Goal: Entertainment & Leisure: Consume media (video, audio)

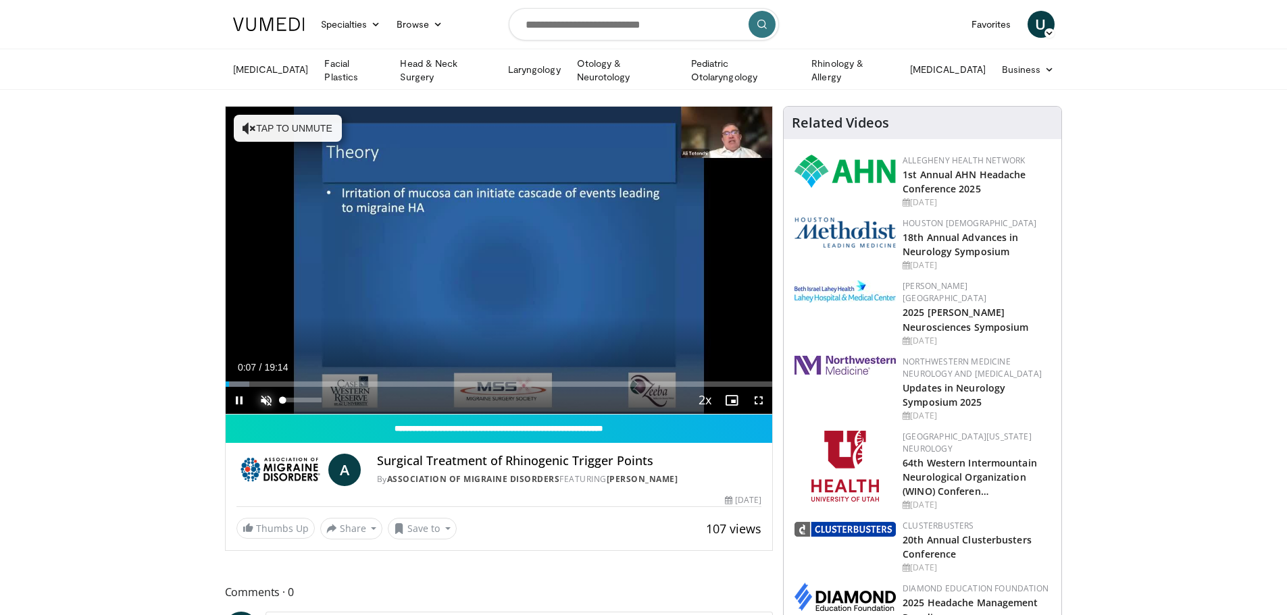
click at [265, 397] on span "Video Player" at bounding box center [266, 400] width 27 height 27
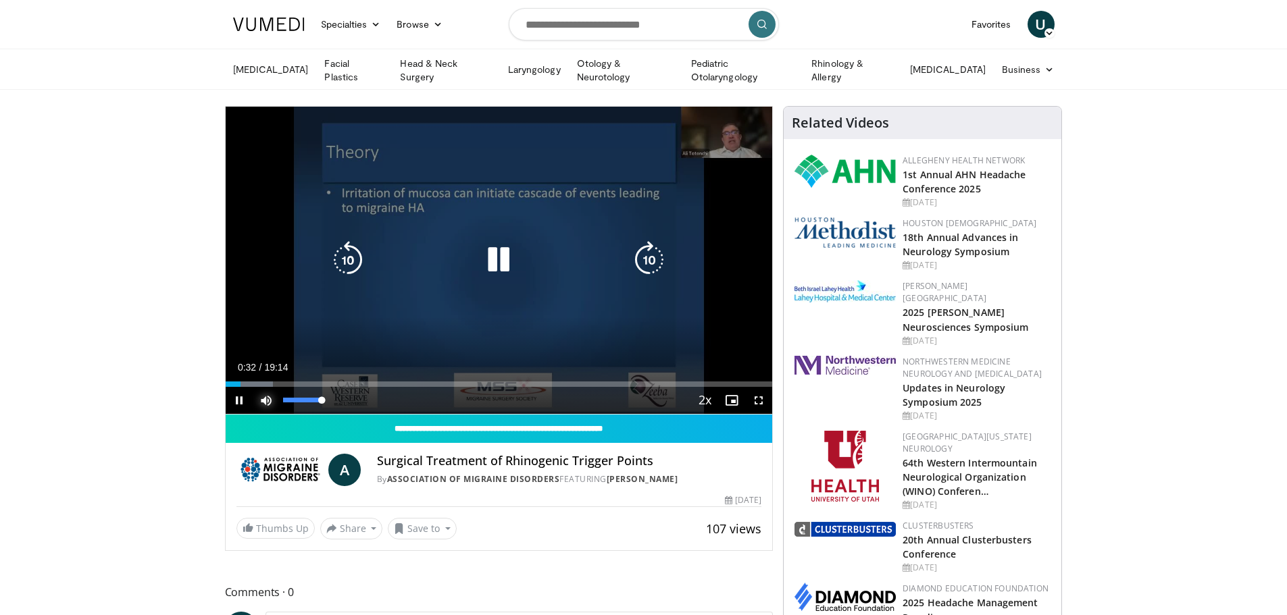
drag, startPoint x: 322, startPoint y: 397, endPoint x: 363, endPoint y: 397, distance: 41.2
click at [363, 397] on div "Current Time 0:32 / Duration 19:14 Pause Skip Backward Skip Forward Mute 100% L…" at bounding box center [499, 400] width 547 height 27
click at [541, 220] on div "10 seconds Tap to unmute" at bounding box center [499, 260] width 547 height 307
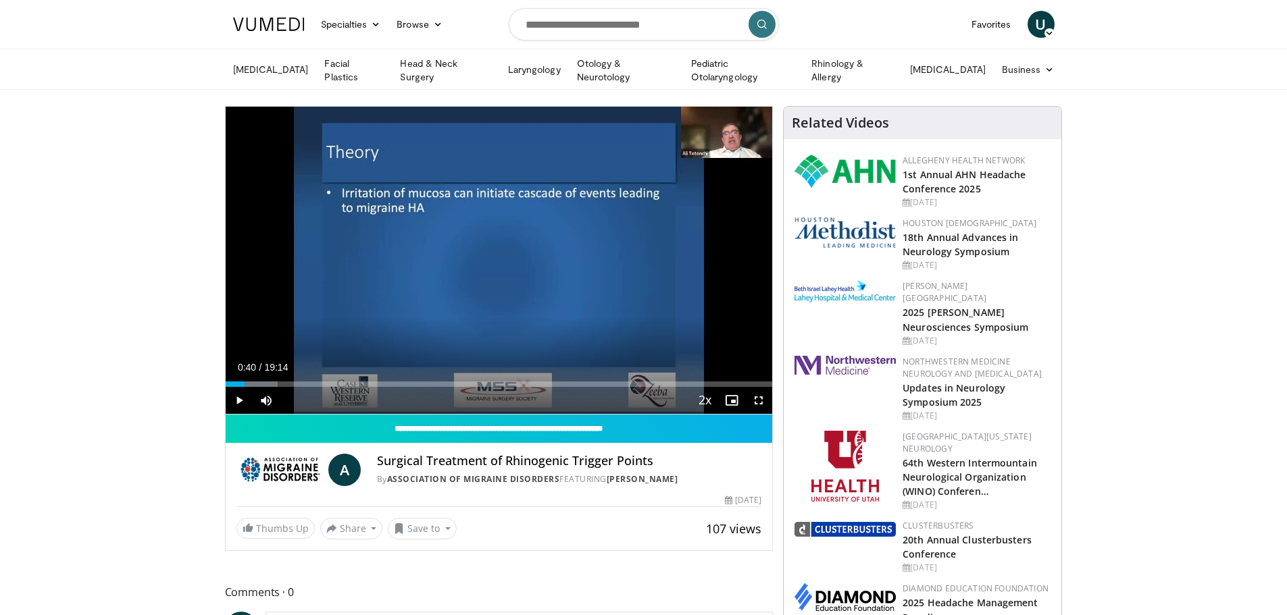
click at [541, 219] on div "10 seconds Tap to unmute" at bounding box center [499, 260] width 547 height 307
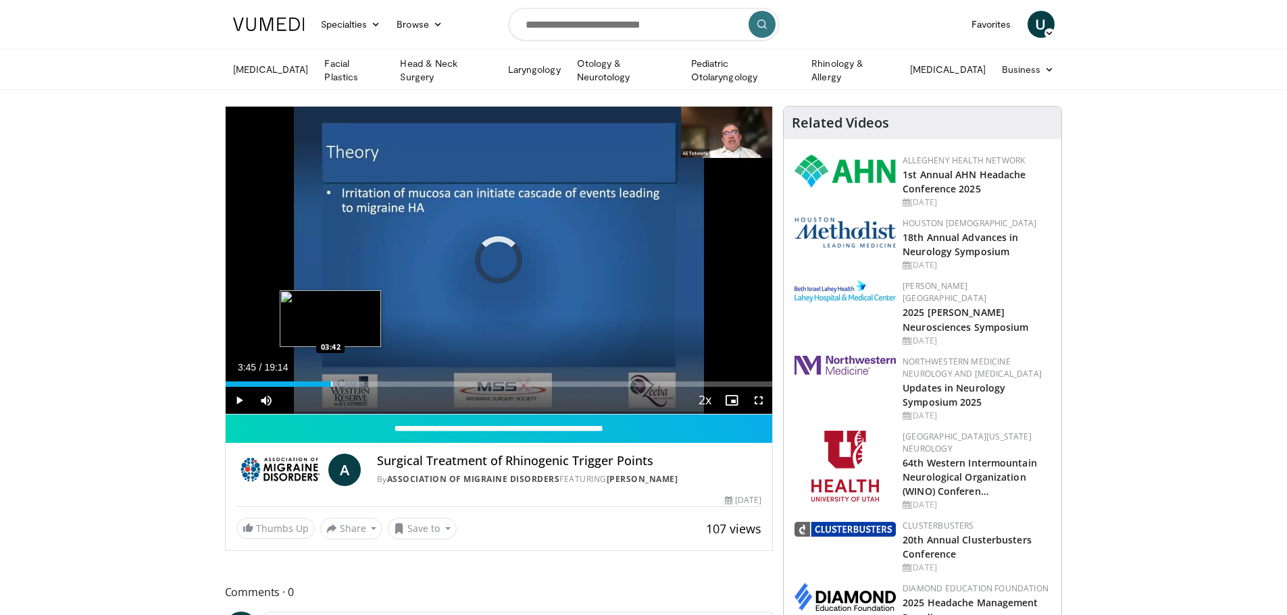
click at [328, 384] on div "03:45" at bounding box center [279, 384] width 107 height 5
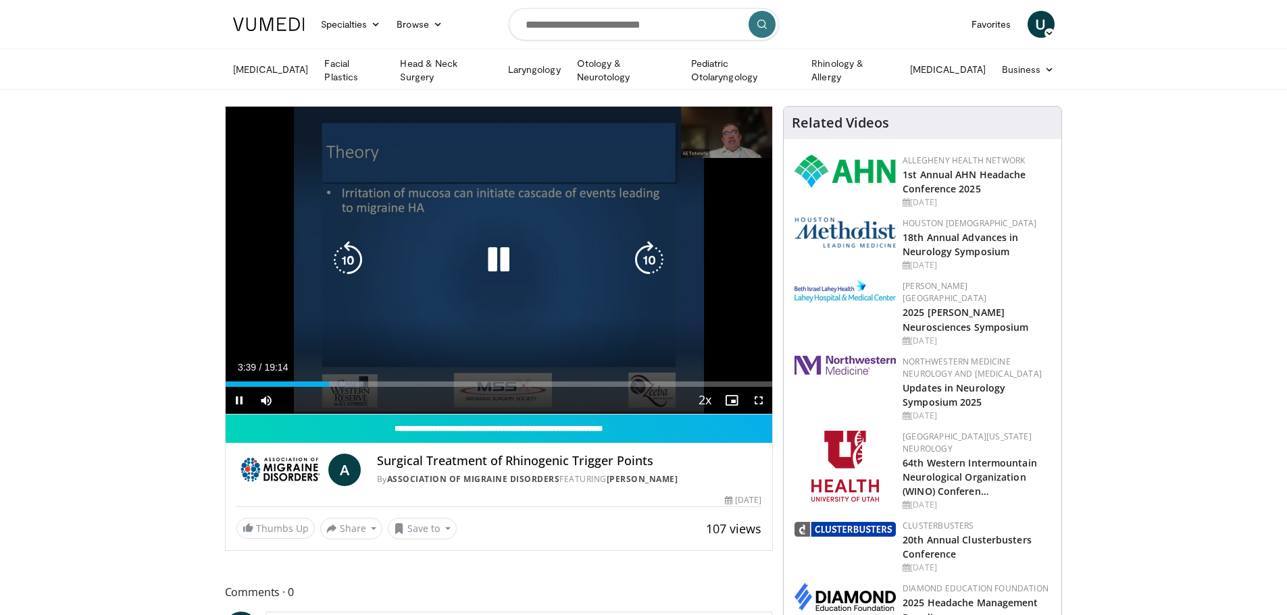
click at [417, 294] on div "10 seconds Tap to unmute" at bounding box center [499, 260] width 547 height 307
click at [405, 309] on div "10 seconds Tap to unmute" at bounding box center [499, 260] width 547 height 307
click at [584, 305] on div "10 seconds Tap to unmute" at bounding box center [499, 260] width 547 height 307
click at [486, 288] on div "10 seconds Tap to unmute" at bounding box center [499, 260] width 547 height 307
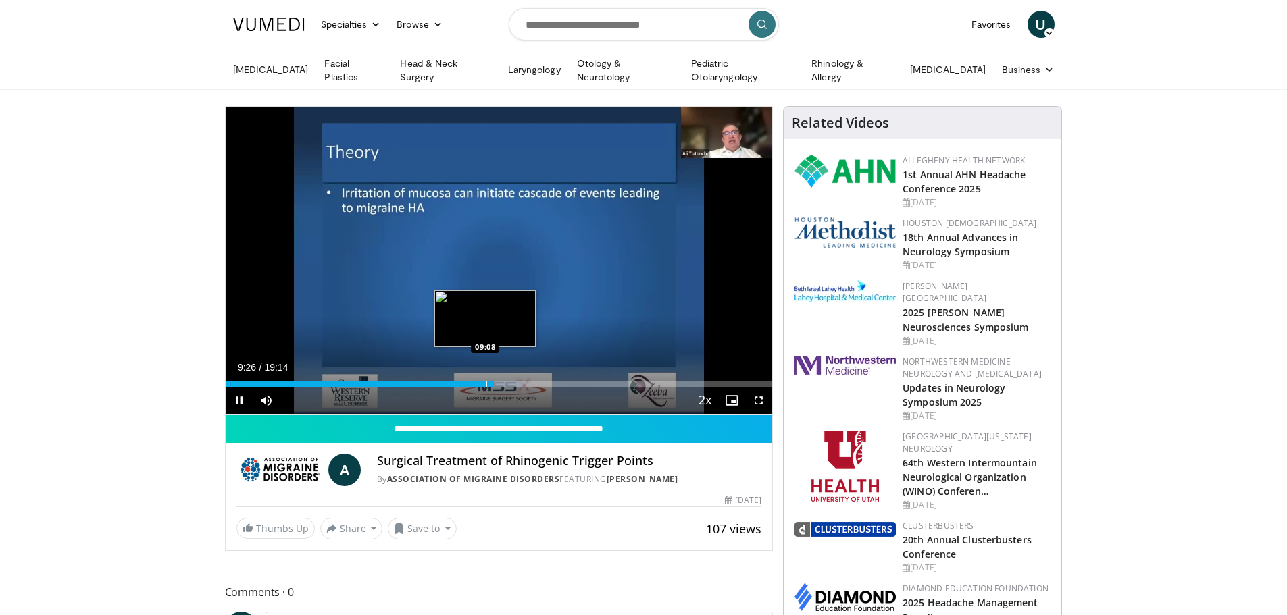
click at [484, 384] on div "09:26" at bounding box center [360, 384] width 269 height 5
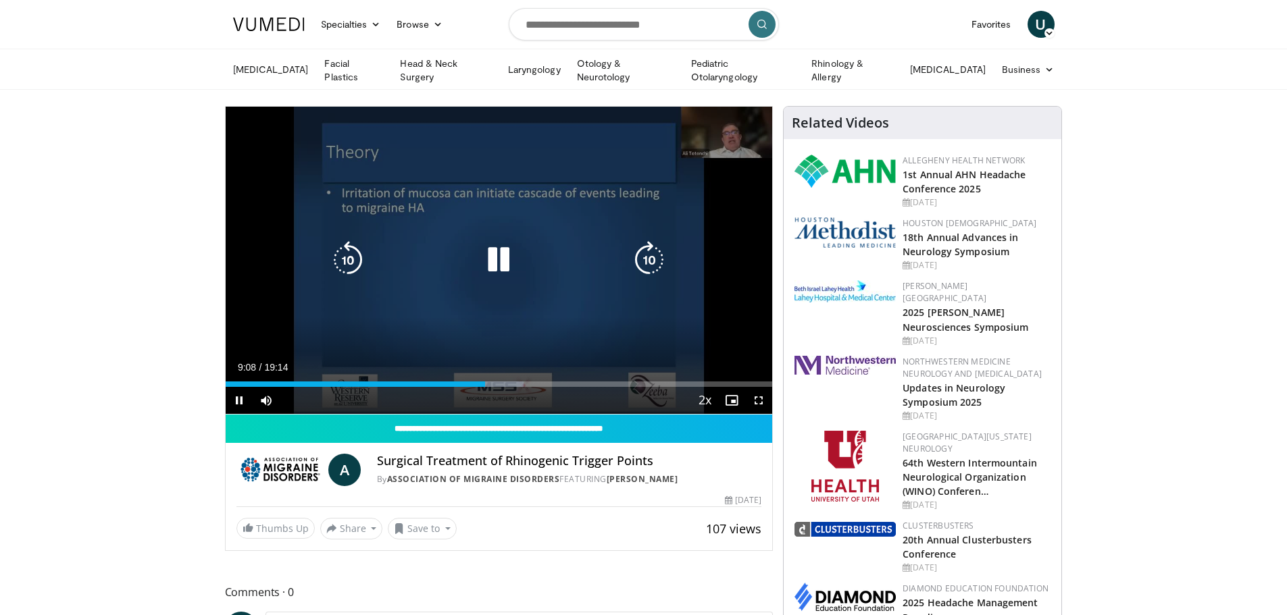
click at [578, 178] on div "10 seconds Tap to unmute" at bounding box center [499, 260] width 547 height 307
click at [580, 273] on div "10 seconds Tap to unmute" at bounding box center [499, 260] width 547 height 307
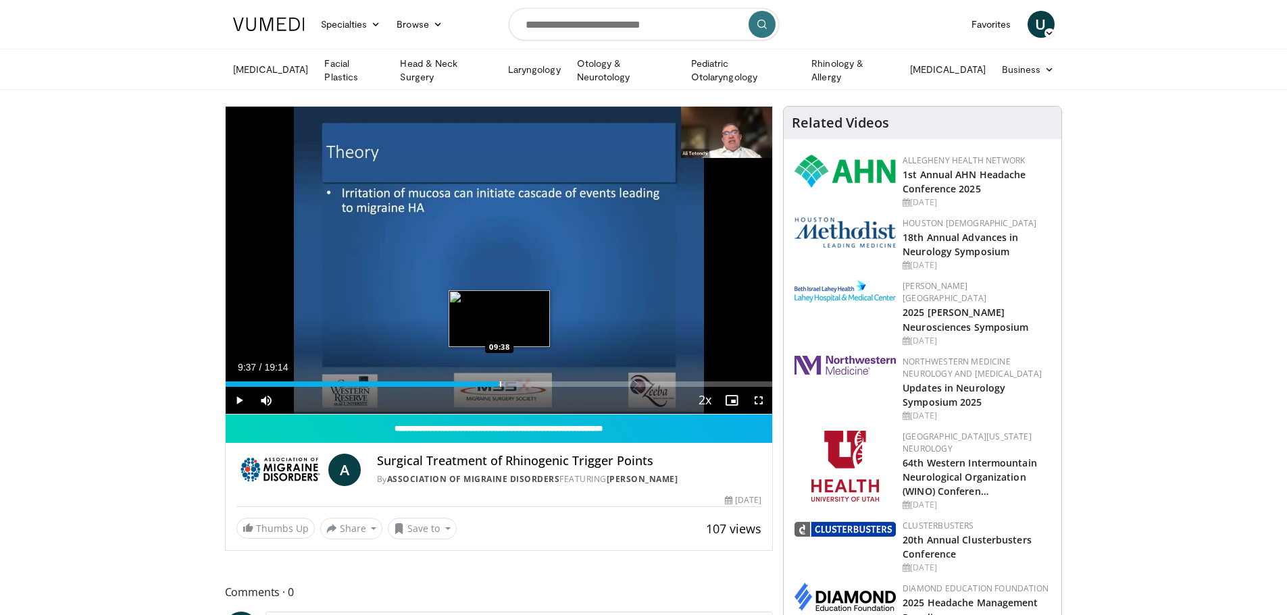
click at [499, 382] on div "Progress Bar" at bounding box center [501, 384] width 46 height 5
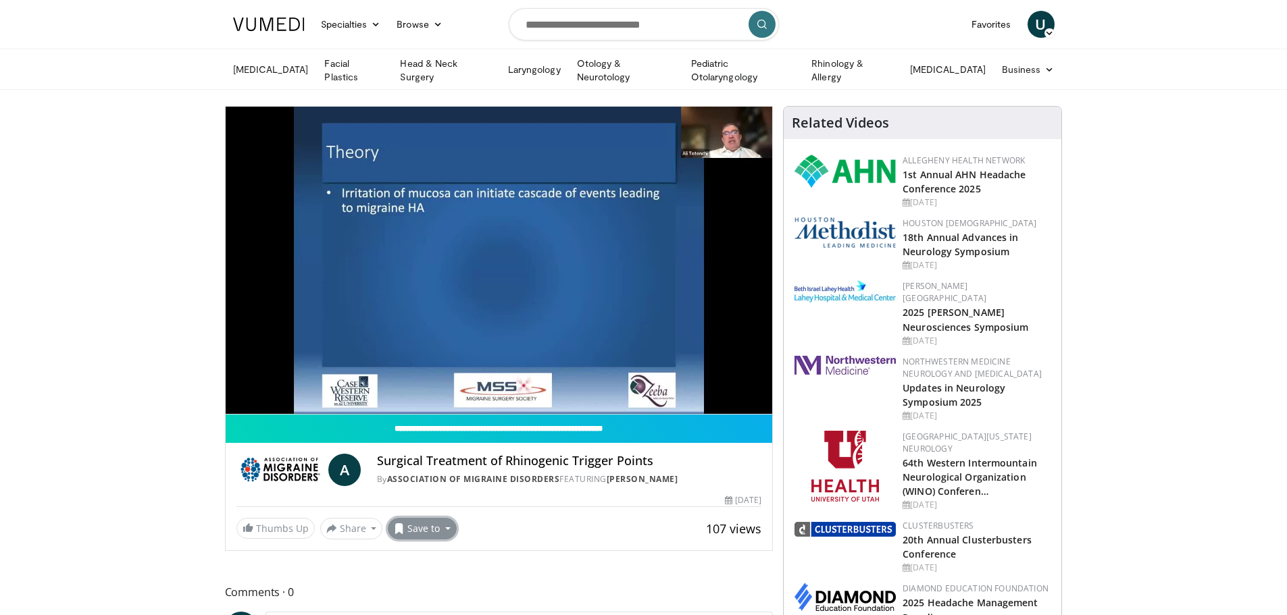
click at [400, 535] on button "Save to" at bounding box center [422, 529] width 69 height 22
click at [440, 560] on span "Add to Favorites" at bounding box center [446, 558] width 83 height 15
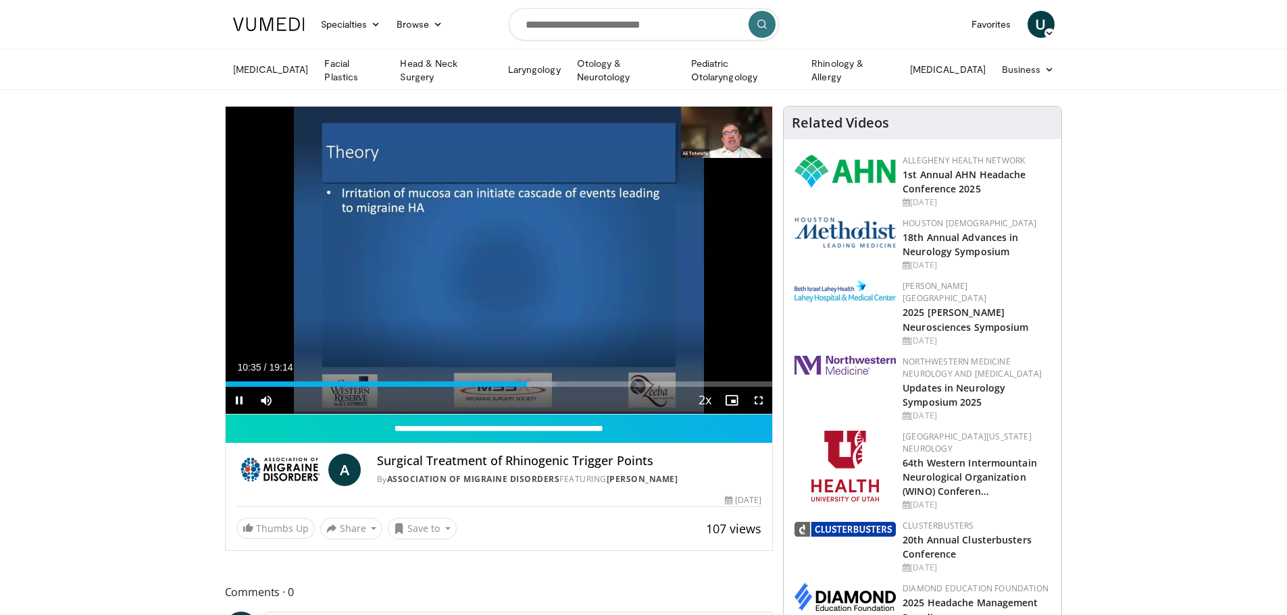
click at [519, 387] on div "Current Time 10:35 / Duration 19:14 Pause Skip Backward Skip Forward Mute 100% …" at bounding box center [499, 400] width 547 height 27
click at [514, 377] on div "Loaded : 60.57% 10:36 10:09" at bounding box center [499, 380] width 547 height 13
click at [521, 382] on div "Progress Bar" at bounding box center [521, 384] width 1 height 5
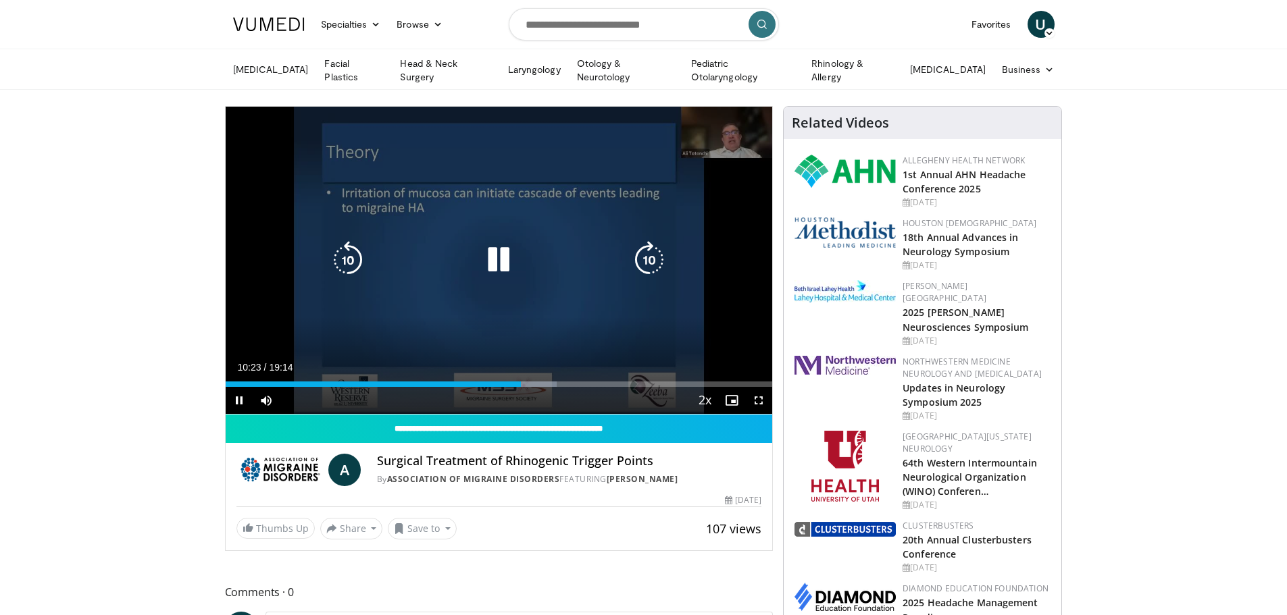
click at [471, 333] on div "10 seconds Tap to unmute" at bounding box center [499, 260] width 547 height 307
click at [315, 311] on div "10 seconds Tap to unmute" at bounding box center [499, 260] width 547 height 307
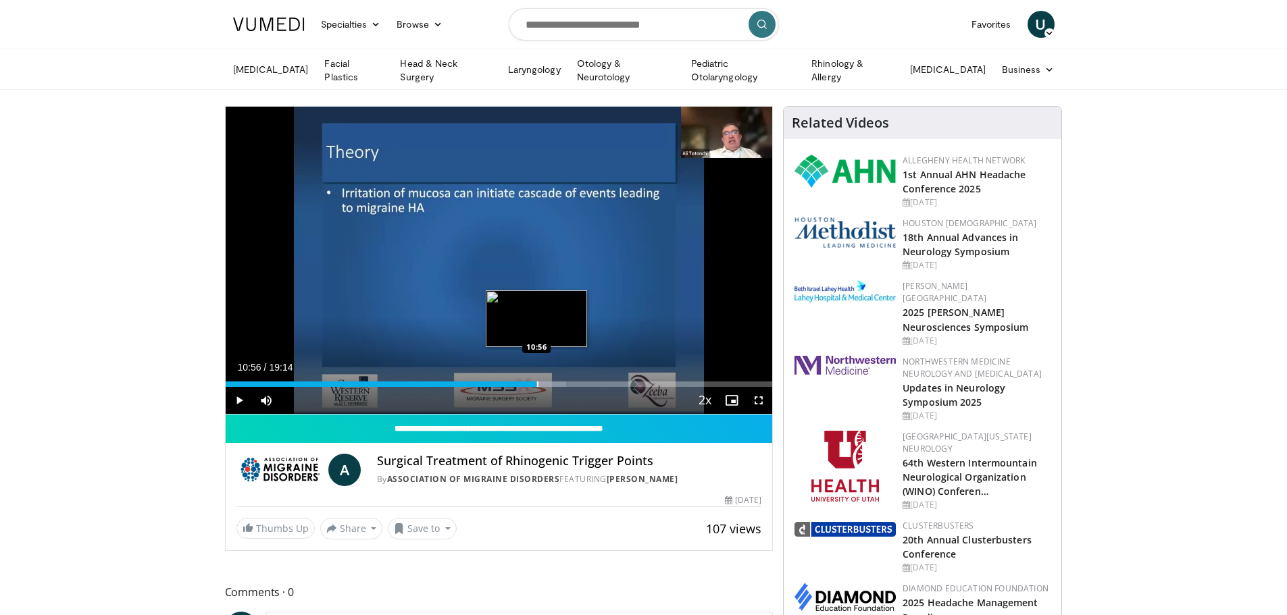
click at [536, 383] on div "Loaded : 62.30% 10:56 10:56" at bounding box center [499, 384] width 547 height 5
click at [532, 382] on div "10:56" at bounding box center [381, 384] width 311 height 5
click at [528, 382] on div "10:50" at bounding box center [380, 384] width 308 height 5
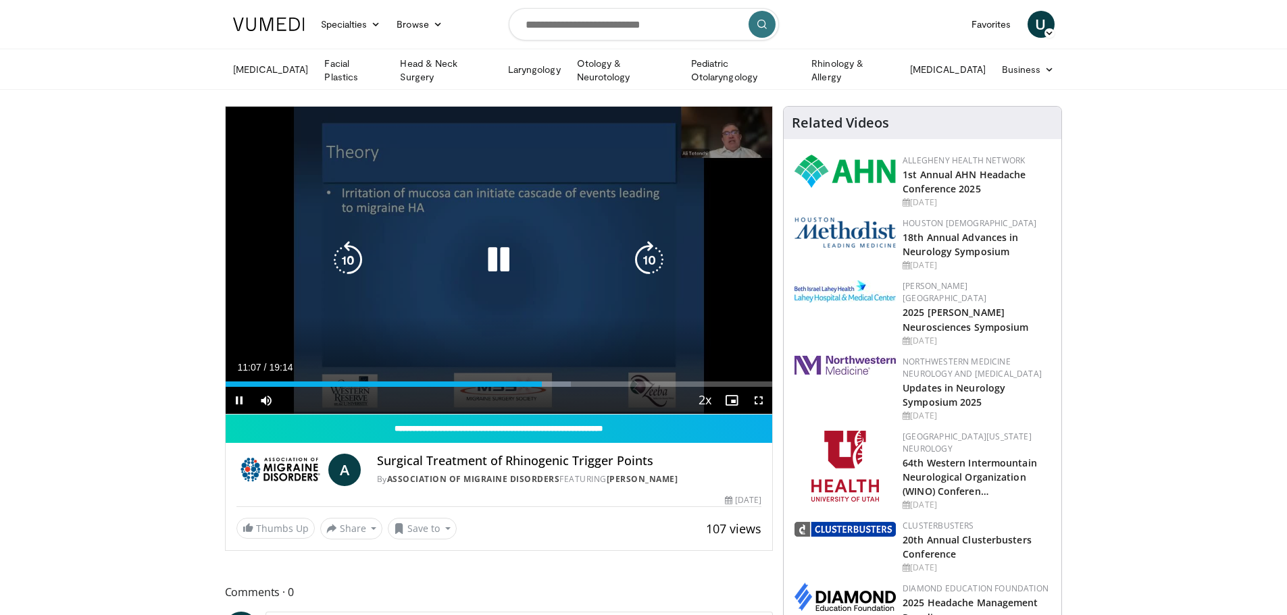
click at [567, 279] on div "10 seconds Tap to unmute" at bounding box center [499, 260] width 547 height 307
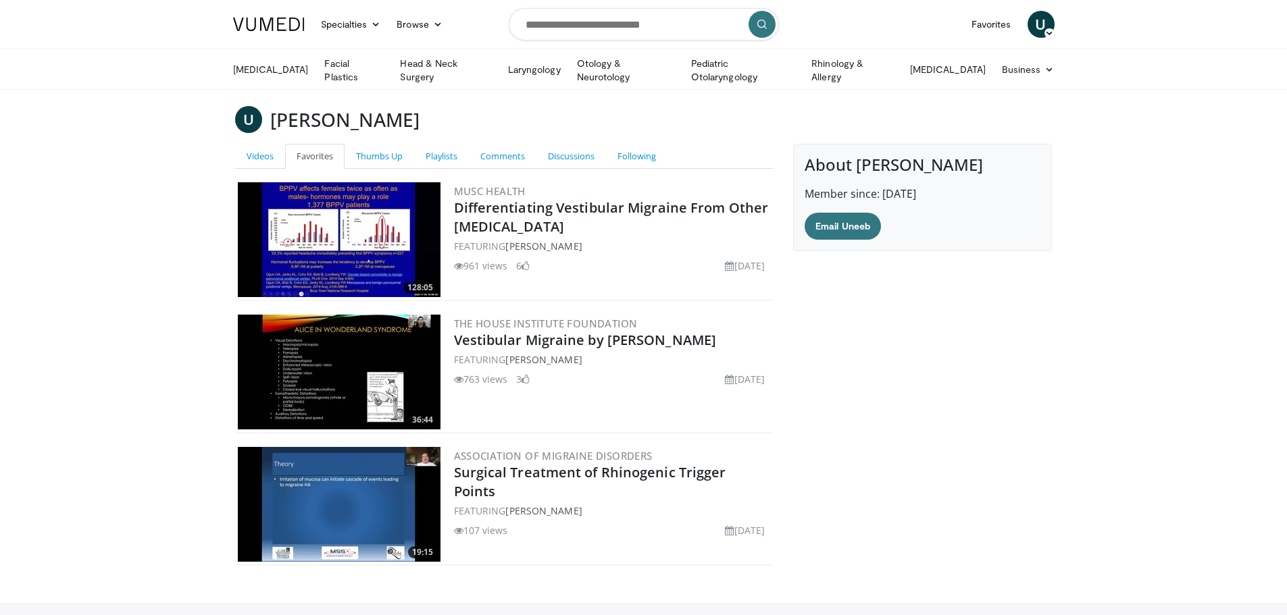
scroll to position [93, 0]
